Goal: Navigation & Orientation: Find specific page/section

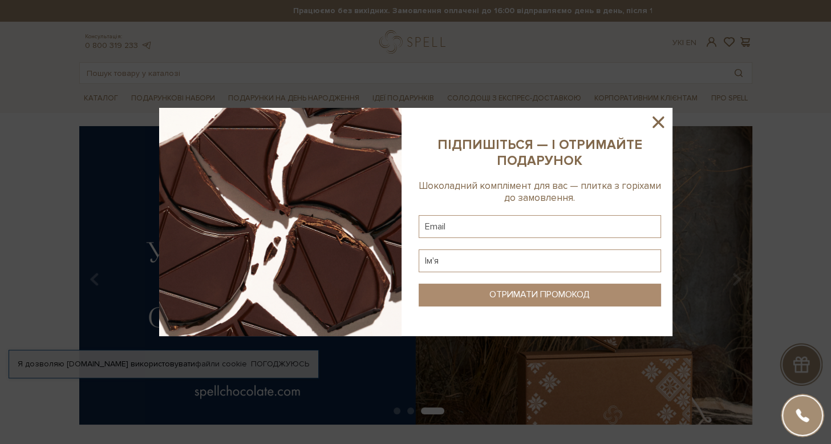
click at [662, 121] on icon at bounding box center [657, 121] width 19 height 19
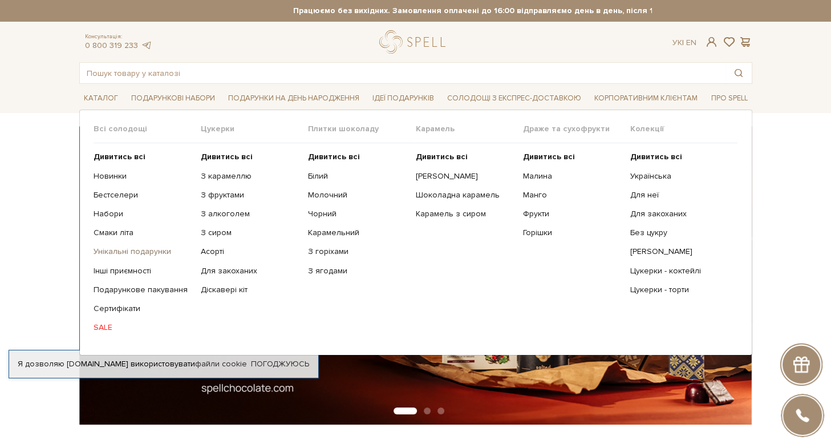
click at [124, 253] on link "Унікальні подарунки" at bounding box center [143, 251] width 99 height 10
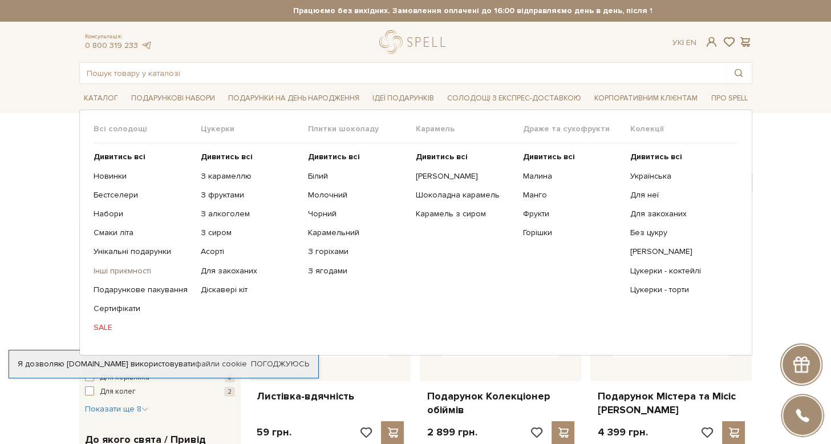
click at [110, 273] on link "Інші приємності" at bounding box center [143, 271] width 99 height 10
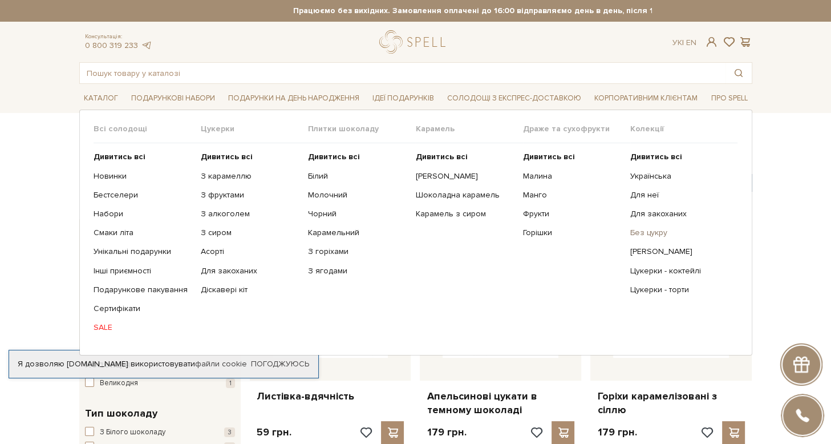
click at [660, 233] on link "Без цукру" at bounding box center [679, 232] width 99 height 10
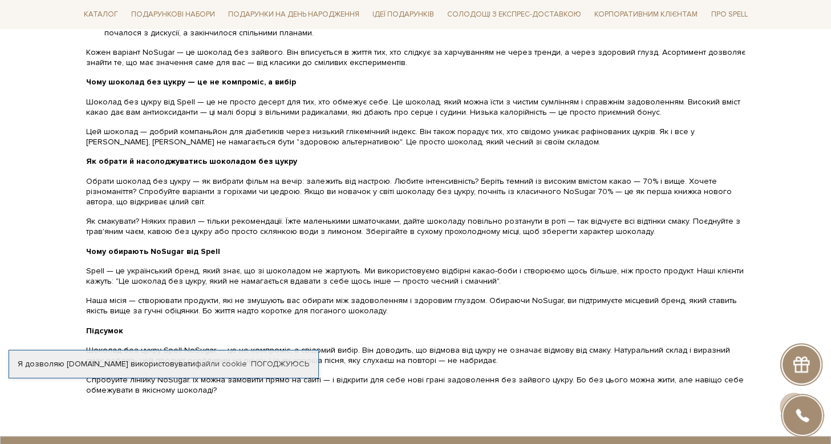
scroll to position [1140, 0]
